Goal: Use online tool/utility

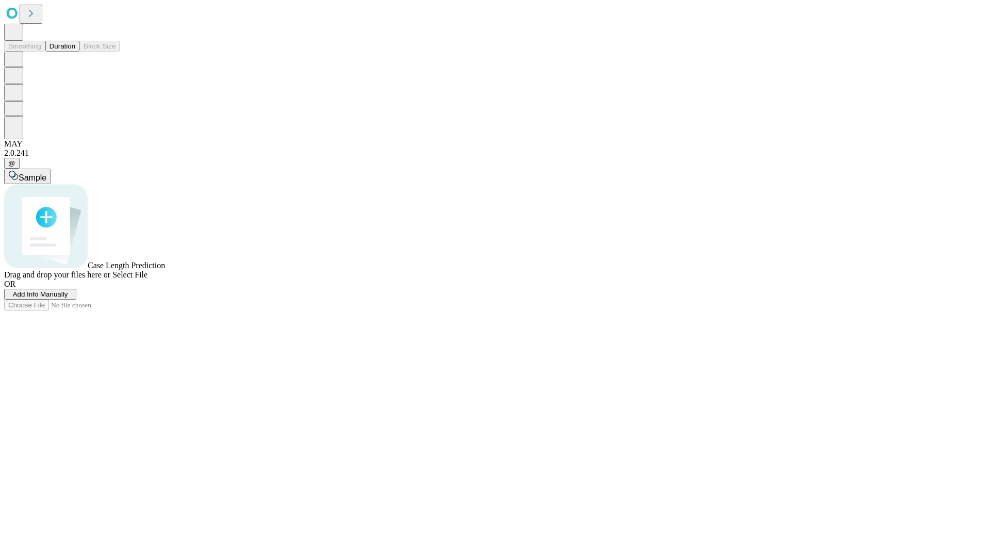
click at [75, 52] on button "Duration" at bounding box center [62, 46] width 34 height 11
click at [46, 173] on span "Sample" at bounding box center [33, 177] width 28 height 9
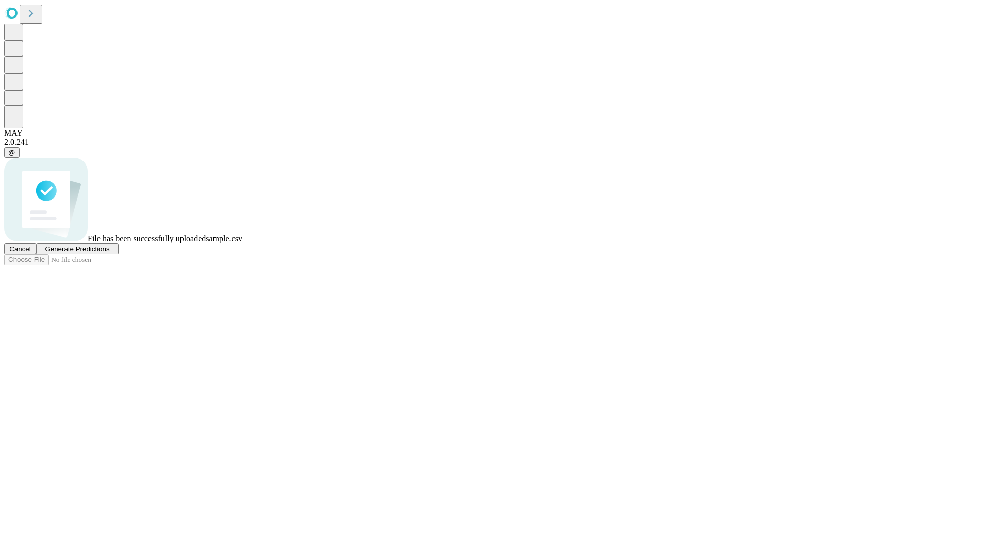
click at [109, 253] on span "Generate Predictions" at bounding box center [77, 249] width 64 height 8
